Goal: Navigation & Orientation: Find specific page/section

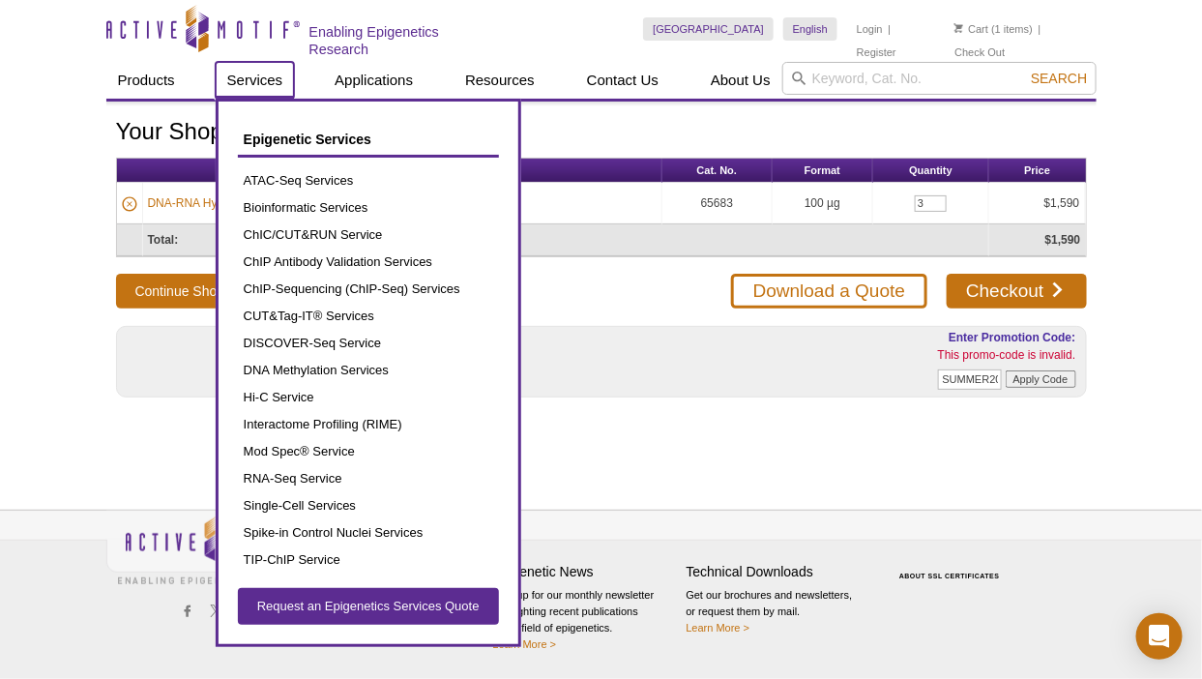
drag, startPoint x: 0, startPoint y: 0, endPoint x: 260, endPoint y: 76, distance: 271.2
click at [260, 76] on link "Services" at bounding box center [255, 80] width 79 height 37
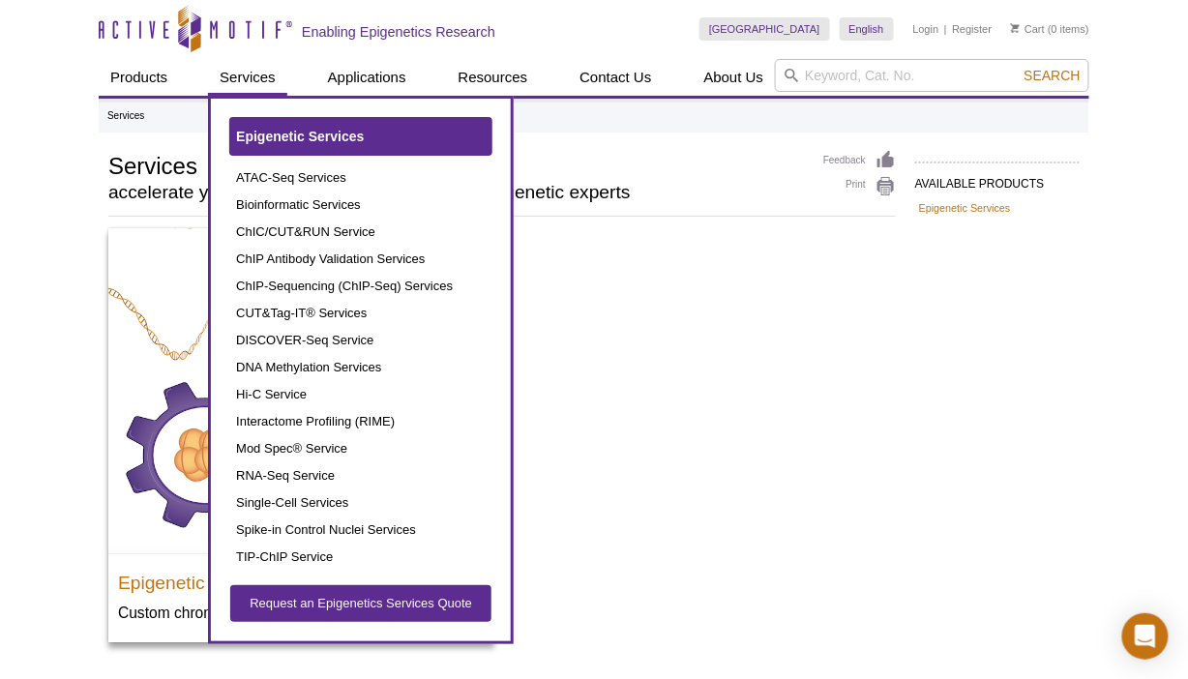
click at [271, 132] on span "Epigenetic Services" at bounding box center [300, 136] width 128 height 15
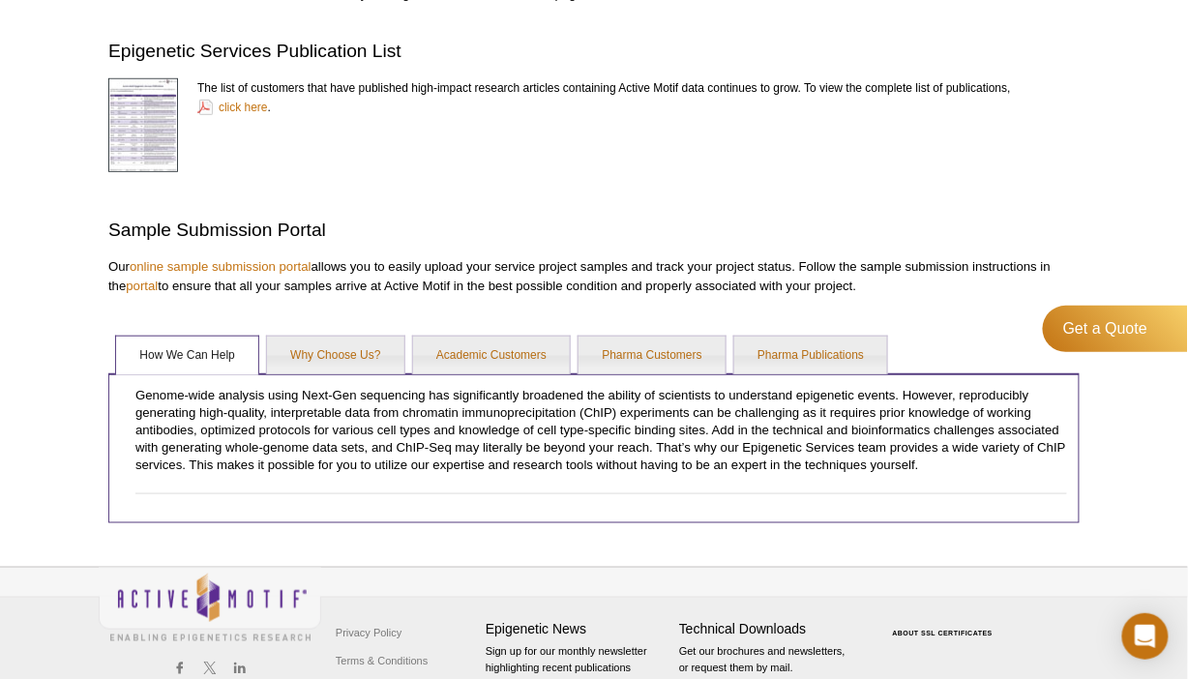
scroll to position [2099, 0]
